Goal: Check status: Check status

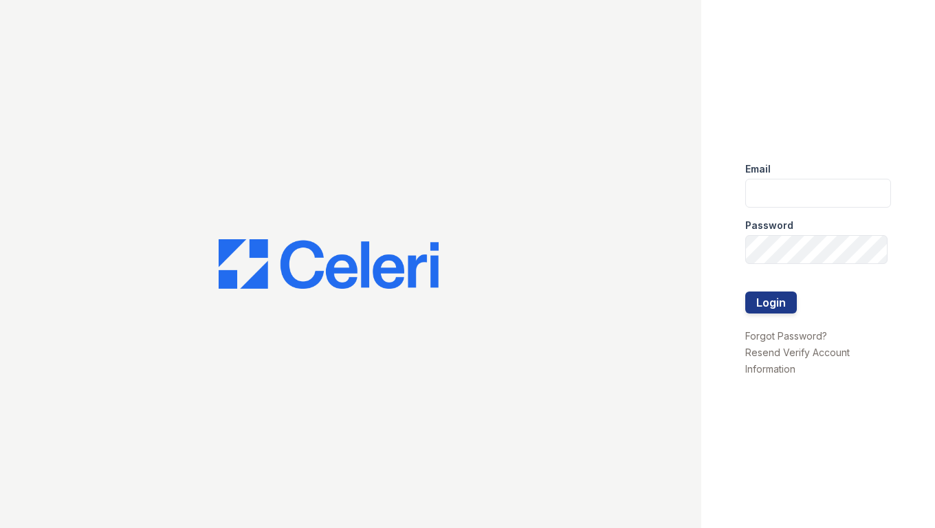
type input "shiv@auranewyork.com"
click at [775, 296] on button "Login" at bounding box center [771, 303] width 52 height 22
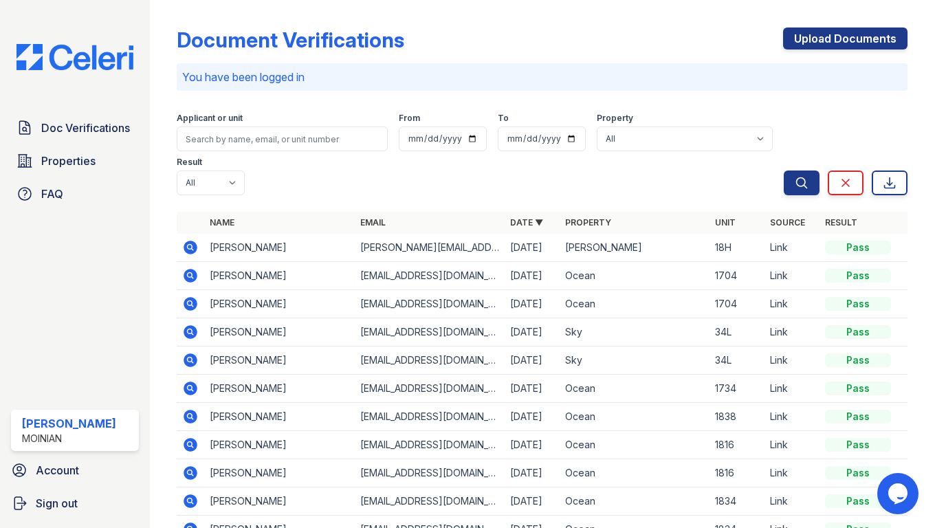
click at [195, 241] on icon at bounding box center [191, 248] width 14 height 14
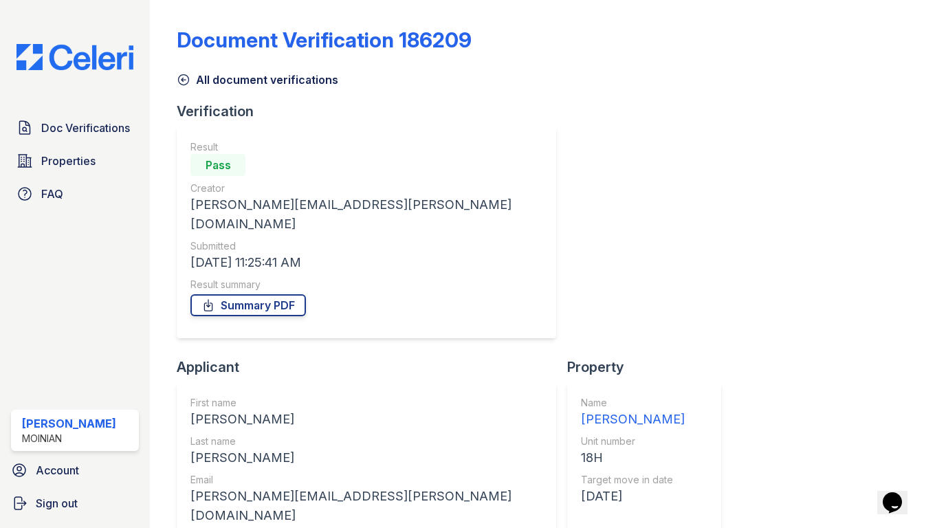
scroll to position [119, 0]
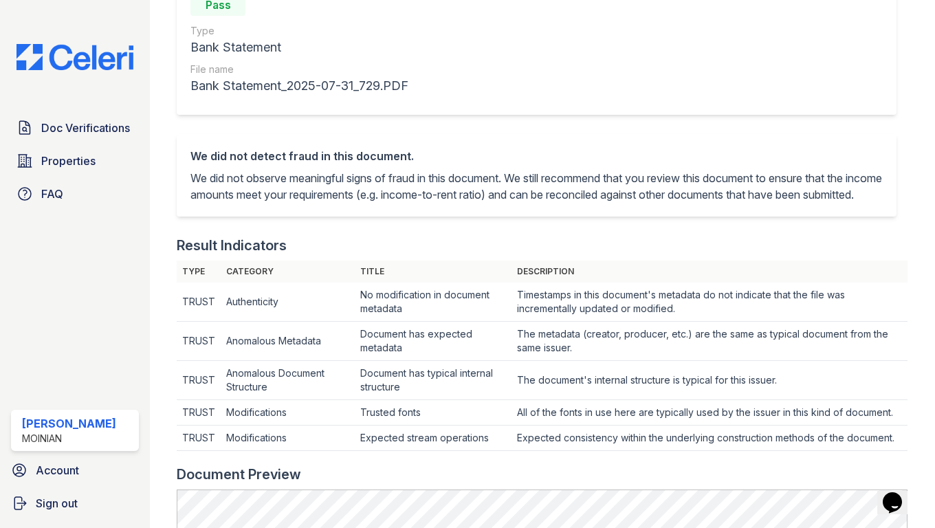
scroll to position [743, 0]
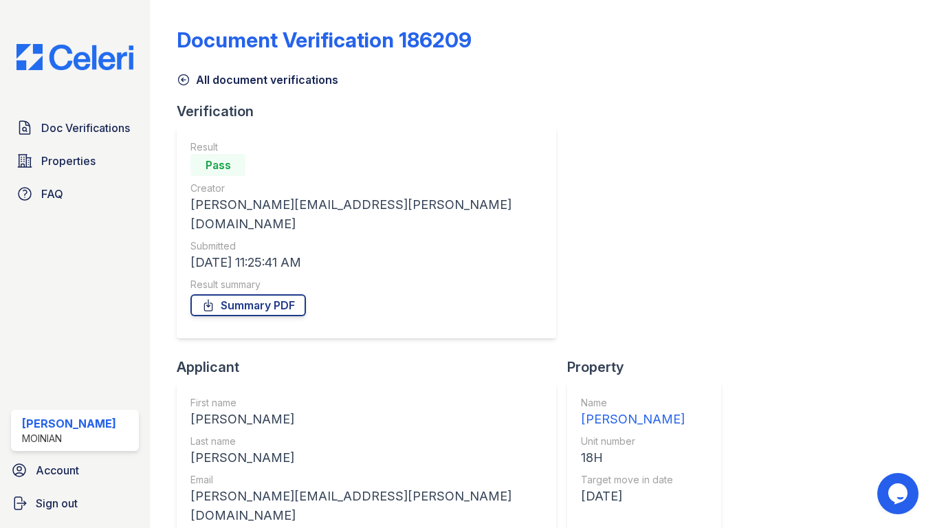
scroll to position [119, 0]
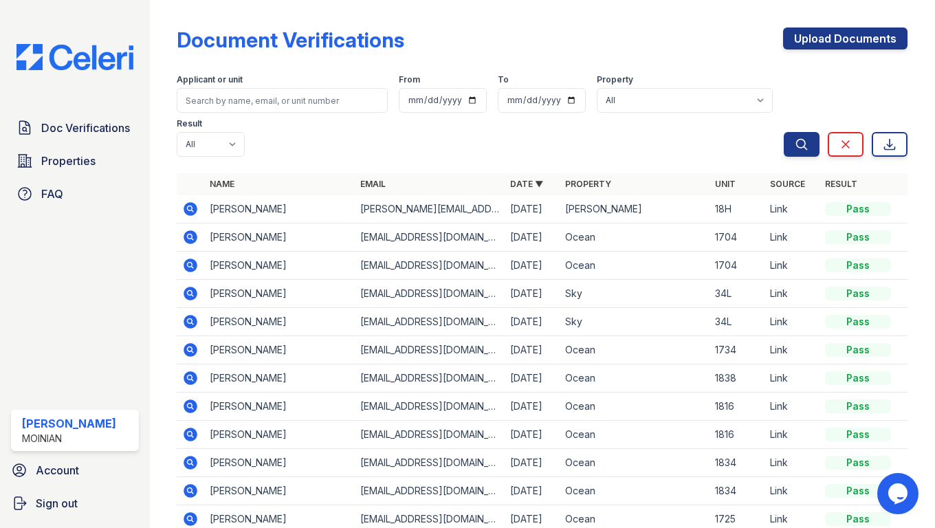
click at [193, 202] on icon at bounding box center [191, 209] width 14 height 14
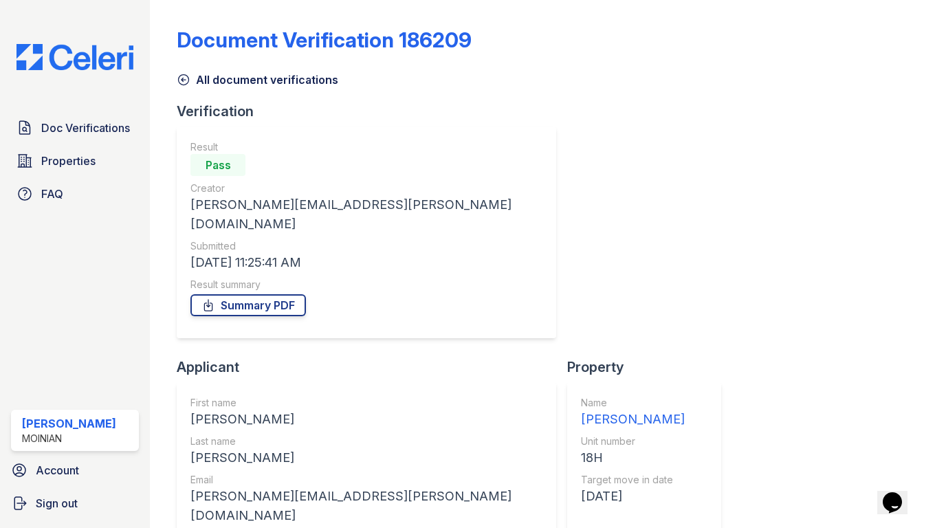
scroll to position [119, 0]
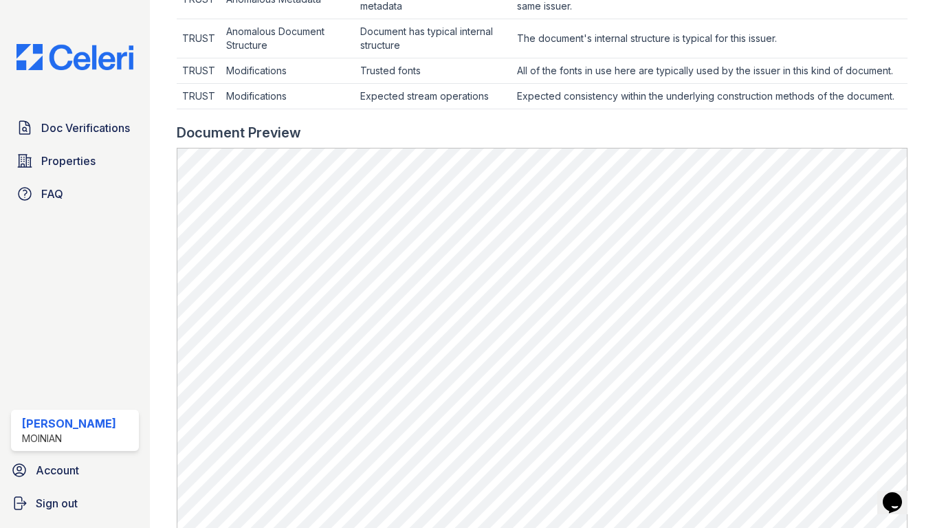
scroll to position [685, 0]
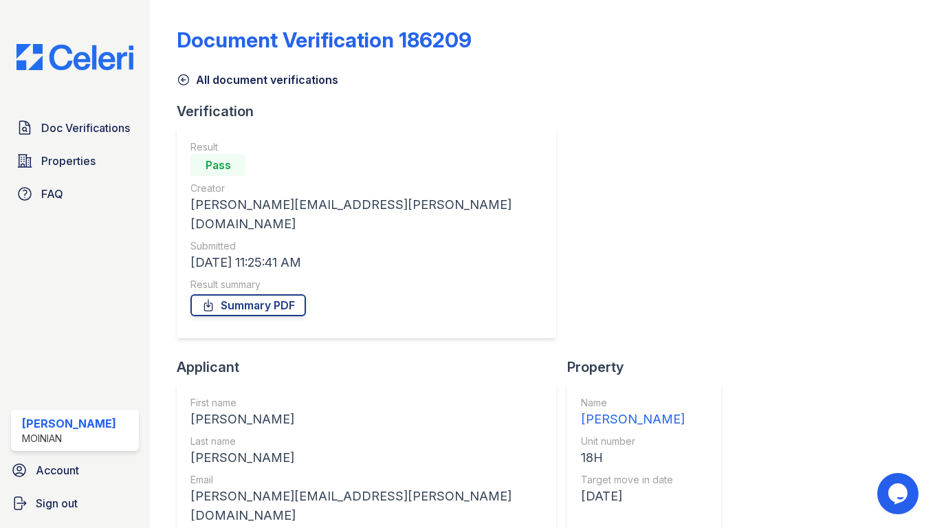
scroll to position [119, 0]
